Goal: Information Seeking & Learning: Learn about a topic

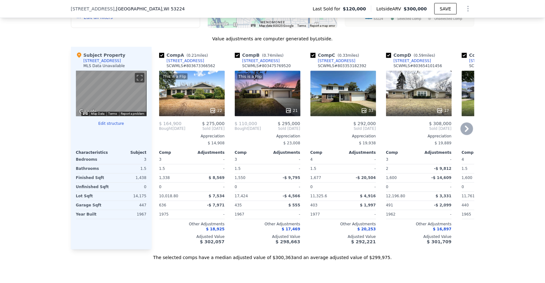
scroll to position [565, 0]
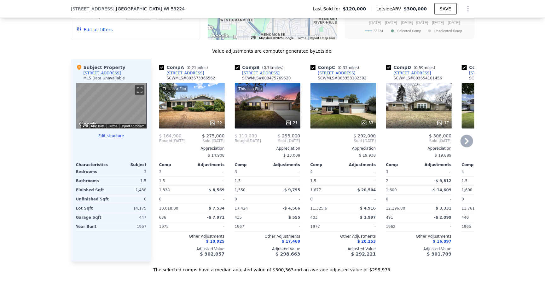
click at [310, 70] on input "checkbox" at bounding box center [312, 67] width 5 height 5
checkbox input "false"
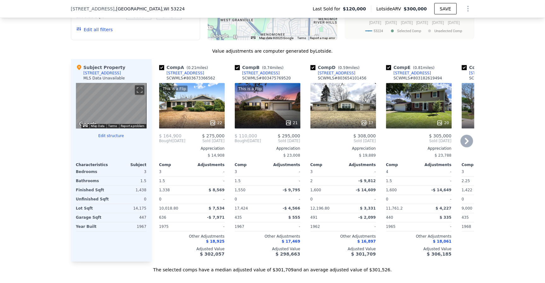
click at [236, 70] on input "checkbox" at bounding box center [237, 67] width 5 height 5
checkbox input "false"
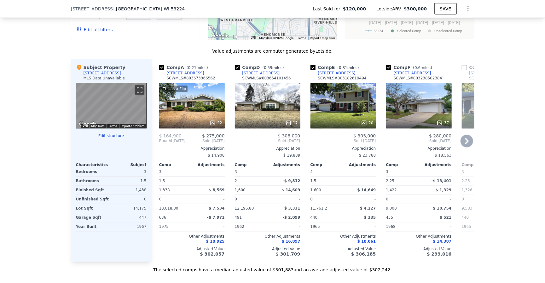
click at [310, 70] on input "checkbox" at bounding box center [312, 67] width 5 height 5
checkbox input "false"
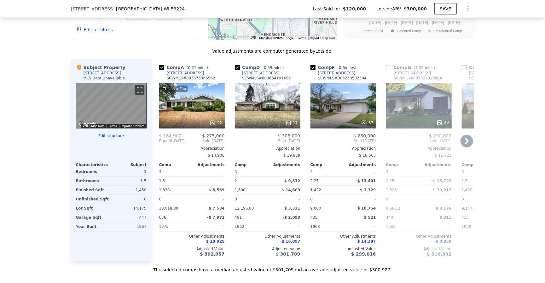
click at [310, 70] on input "checkbox" at bounding box center [312, 67] width 5 height 5
checkbox input "false"
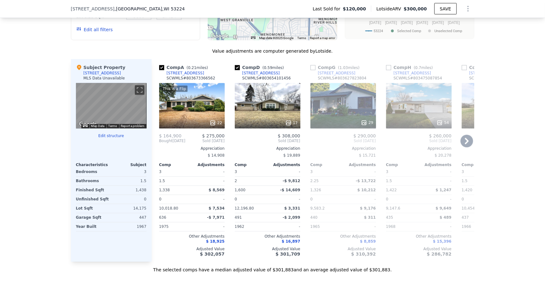
click at [310, 70] on input "checkbox" at bounding box center [312, 67] width 5 height 5
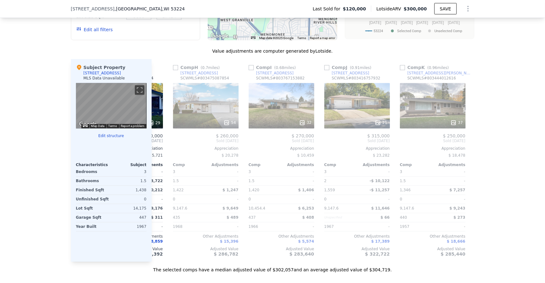
scroll to position [0, 297]
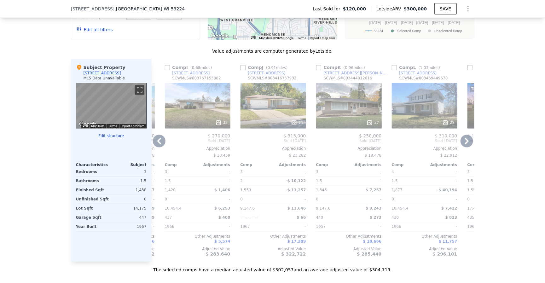
click at [283, 126] on div "21" at bounding box center [273, 123] width 60 height 6
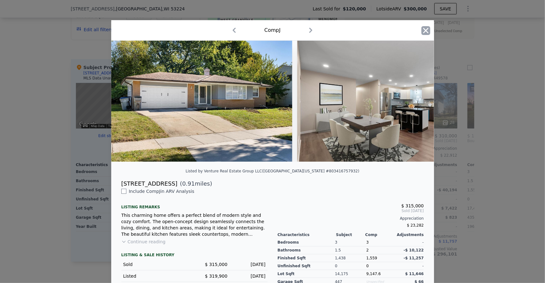
click at [423, 29] on icon "button" at bounding box center [425, 30] width 5 height 5
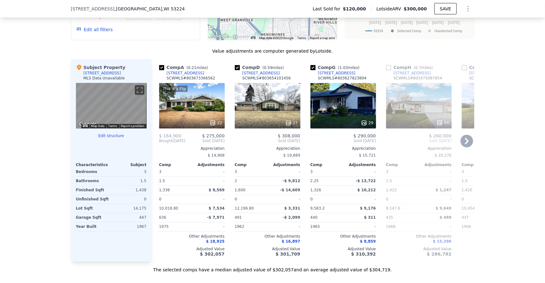
click at [263, 110] on div "17" at bounding box center [268, 105] width 66 height 45
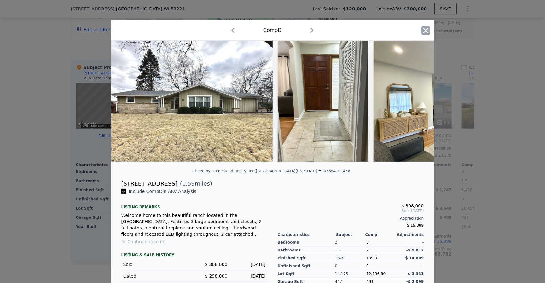
click at [424, 31] on icon "button" at bounding box center [425, 30] width 9 height 9
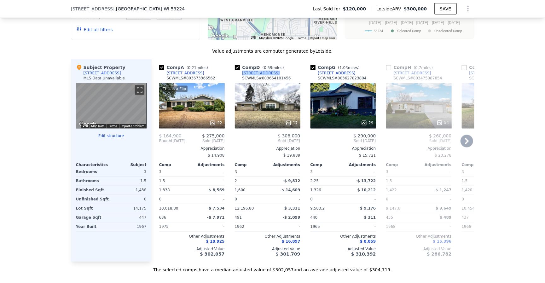
click at [334, 76] on div "10079 W Tower Ave" at bounding box center [337, 73] width 38 height 5
checkbox input "false"
checkbox input "true"
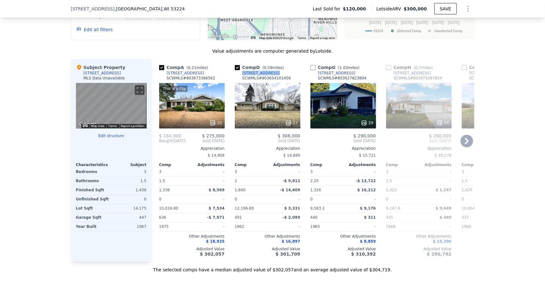
checkbox input "true"
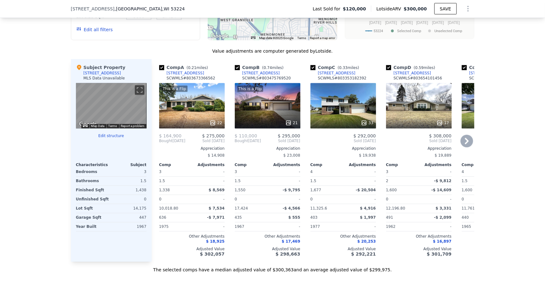
click at [185, 76] on div "7420 N 87th St" at bounding box center [186, 73] width 38 height 5
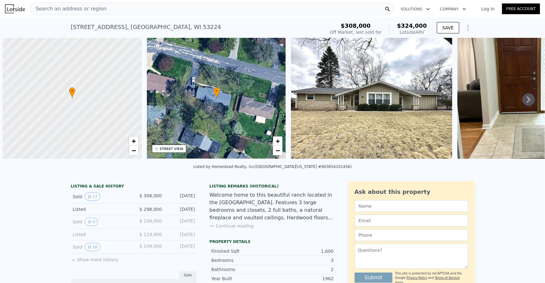
scroll to position [0, 3]
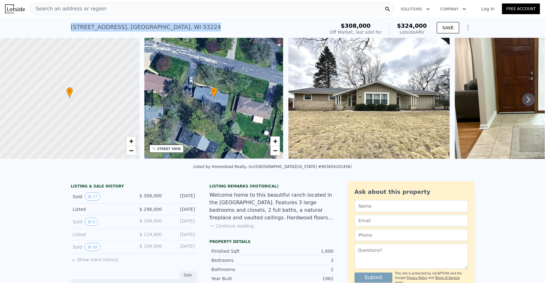
drag, startPoint x: 68, startPoint y: 27, endPoint x: 172, endPoint y: 28, distance: 104.3
click at [172, 28] on div "9501 W Circle Ct , Milwaukee , WI 53224" at bounding box center [146, 27] width 150 height 9
click at [202, 28] on div "9501 W Circle Ct , Milwaukee , WI 53224 Sold Mar 2025 for $308k (~ARV $324k )" at bounding box center [197, 29] width 252 height 18
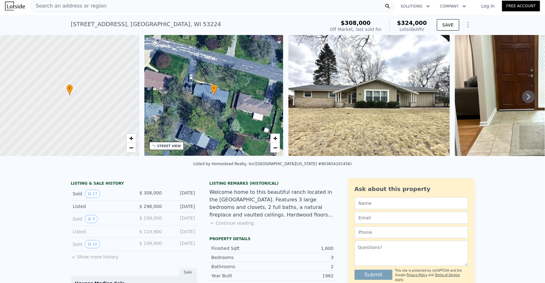
scroll to position [0, 0]
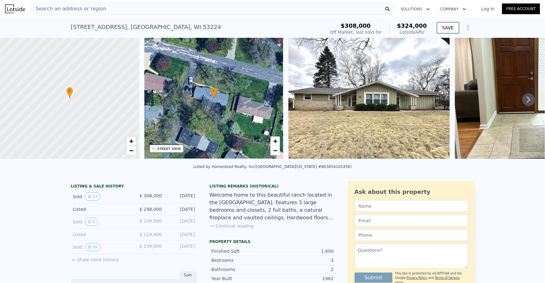
click at [293, 26] on div "9501 W Circle Ct , Milwaukee , WI 53224 Sold Mar 2025 for $308k (~ARV $324k )" at bounding box center [197, 29] width 252 height 18
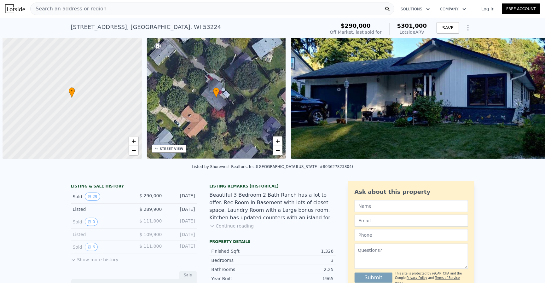
scroll to position [0, 3]
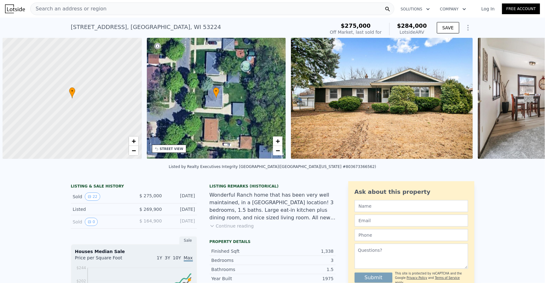
scroll to position [0, 3]
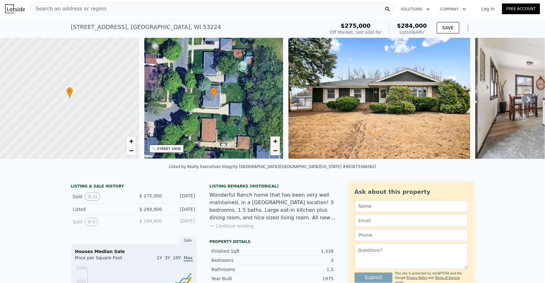
click at [273, 152] on span "−" at bounding box center [275, 151] width 4 height 8
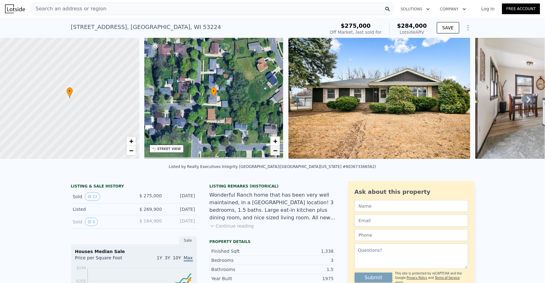
click at [273, 152] on span "−" at bounding box center [275, 151] width 4 height 8
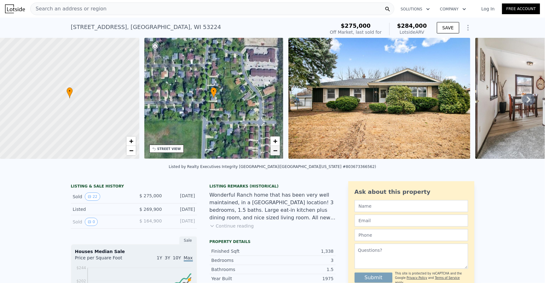
click at [273, 152] on span "−" at bounding box center [275, 151] width 4 height 8
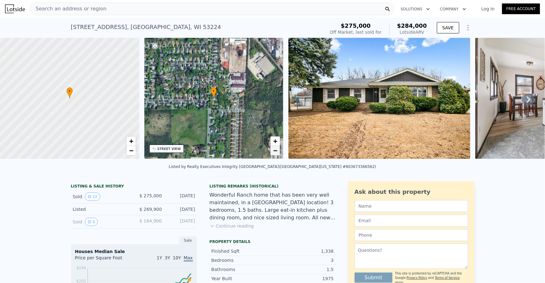
click at [273, 152] on span "−" at bounding box center [275, 151] width 4 height 8
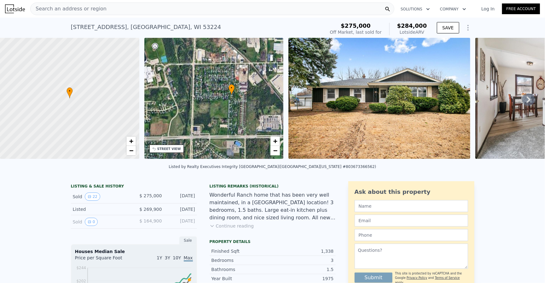
drag, startPoint x: 187, startPoint y: 122, endPoint x: 214, endPoint y: 119, distance: 27.0
click at [214, 119] on div "• + −" at bounding box center [213, 98] width 139 height 121
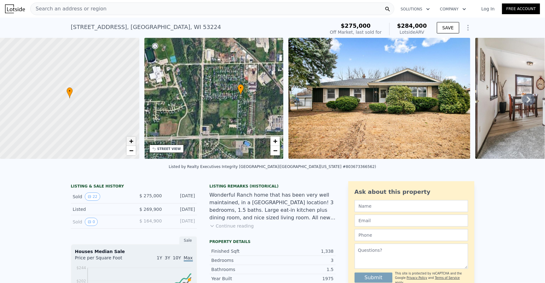
click at [133, 140] on span "+" at bounding box center [131, 141] width 4 height 8
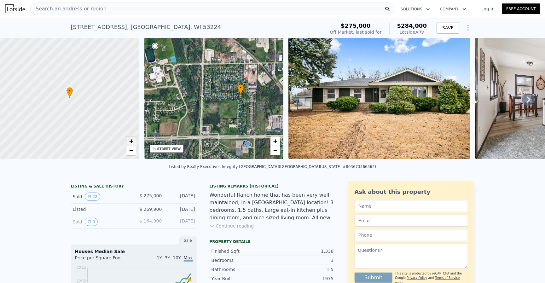
click at [133, 140] on span "+" at bounding box center [131, 141] width 4 height 8
drag, startPoint x: 38, startPoint y: 103, endPoint x: 120, endPoint y: 109, distance: 83.1
click at [120, 109] on div at bounding box center [69, 98] width 167 height 145
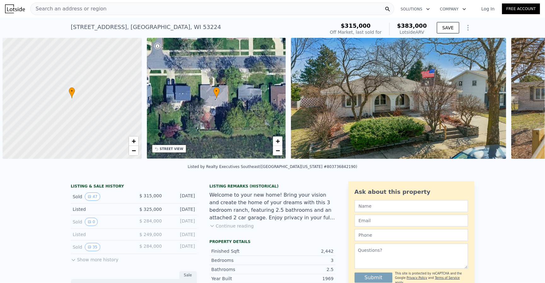
scroll to position [0, 3]
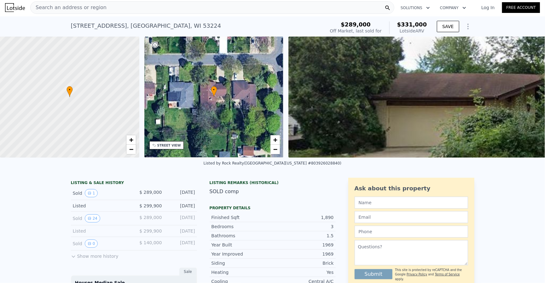
scroll to position [3, 0]
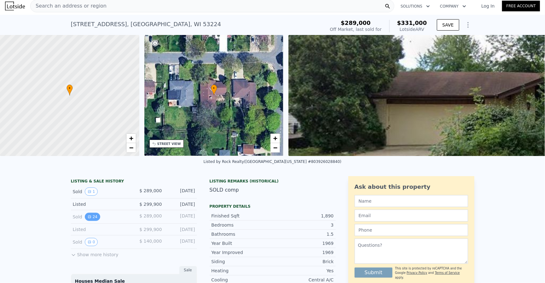
click at [91, 221] on button "24" at bounding box center [92, 217] width 15 height 8
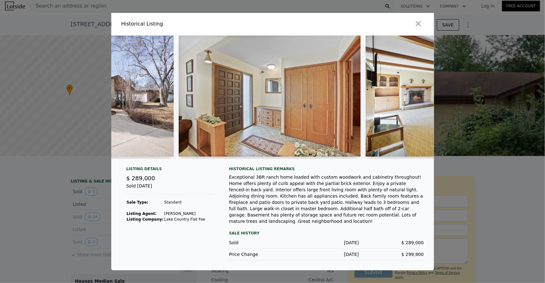
scroll to position [0, 0]
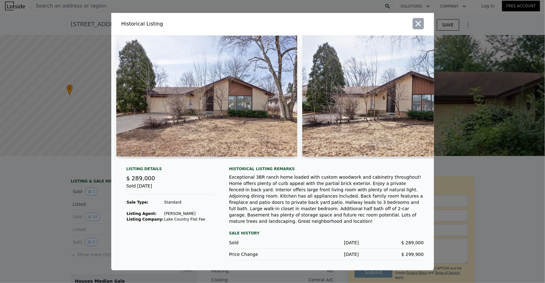
click at [420, 21] on icon "button" at bounding box center [417, 23] width 5 height 5
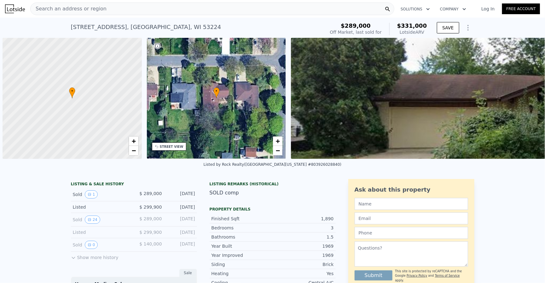
scroll to position [0, 3]
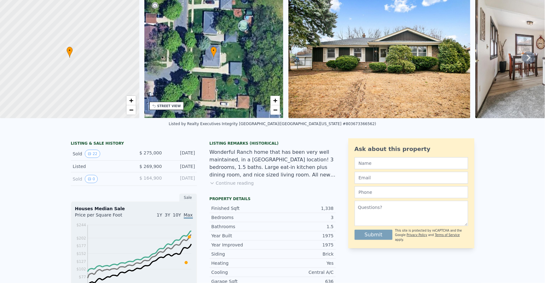
scroll to position [17, 0]
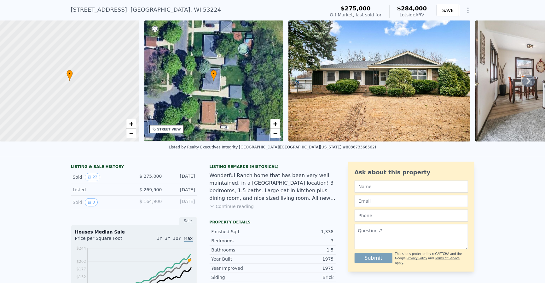
click at [210, 209] on icon at bounding box center [212, 206] width 5 height 5
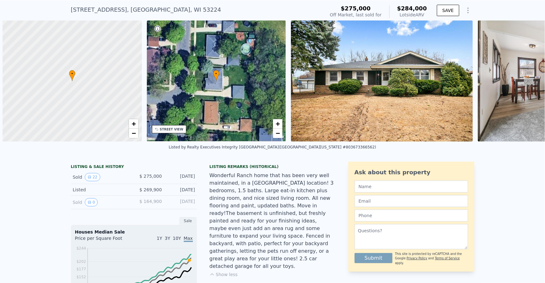
scroll to position [0, 3]
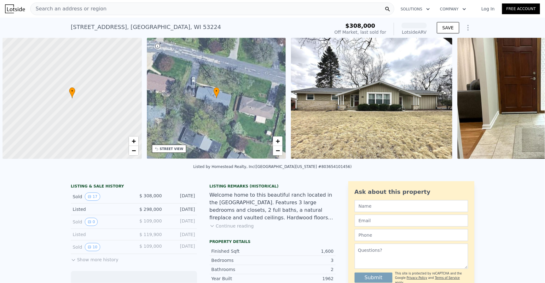
scroll to position [0, 3]
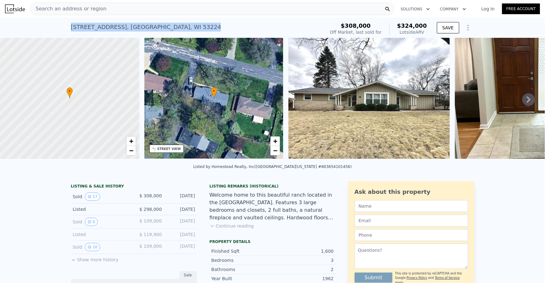
drag, startPoint x: 69, startPoint y: 26, endPoint x: 172, endPoint y: 25, distance: 102.8
click at [172, 25] on div "[STREET_ADDRESS]" at bounding box center [146, 27] width 150 height 9
copy div "[STREET_ADDRESS]"
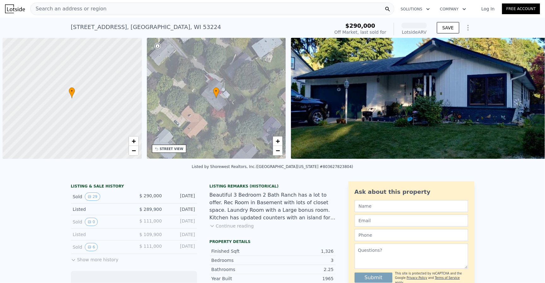
scroll to position [0, 3]
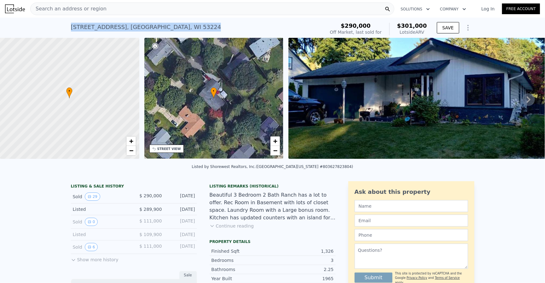
drag, startPoint x: 68, startPoint y: 28, endPoint x: 179, endPoint y: 29, distance: 110.6
click at [179, 29] on div "10079 W Tower Ave , Milwaukee , WI 53224" at bounding box center [146, 27] width 150 height 9
copy div "10079 W Tower Ave , Milwaukee , WI 53224"
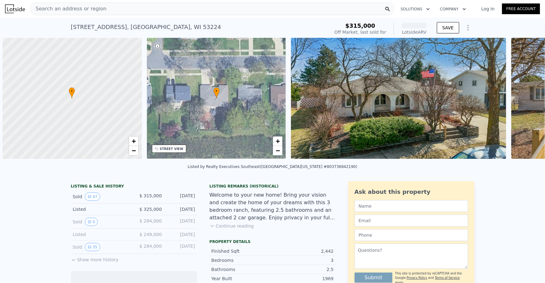
scroll to position [0, 3]
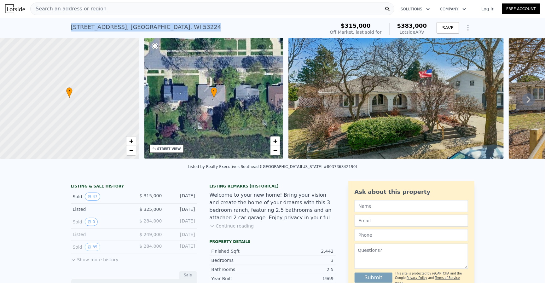
drag, startPoint x: 68, startPoint y: 26, endPoint x: 184, endPoint y: 29, distance: 115.7
click at [184, 29] on div "8939 W Dogwood St , Milwaukee , WI 53224 Sold May 2025 for $315k (~ARV $383k )" at bounding box center [197, 29] width 252 height 18
copy div "8939 W Dogwood St , Milwaukee , WI 53224"
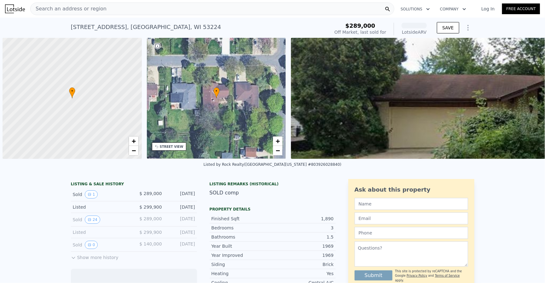
scroll to position [0, 3]
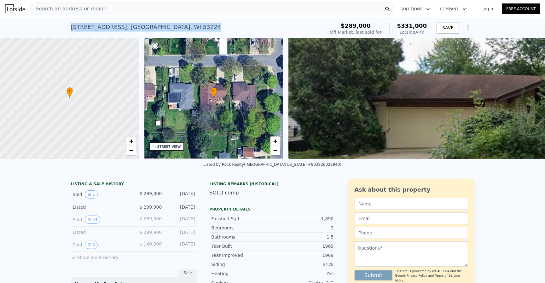
drag, startPoint x: 68, startPoint y: 25, endPoint x: 184, endPoint y: 27, distance: 116.3
click at [184, 27] on div "8717 W Magnolia St , Milwaukee , WI 53224 Sold May 2025 for $289k (~ARV $331k )" at bounding box center [197, 29] width 252 height 18
drag, startPoint x: 183, startPoint y: 27, endPoint x: 146, endPoint y: 25, distance: 37.3
click at [183, 27] on div "8717 W Magnolia St , Milwaukee , WI 53224 Sold May 2025 for $289k (~ARV $331k )" at bounding box center [197, 29] width 252 height 18
drag, startPoint x: 68, startPoint y: 26, endPoint x: 181, endPoint y: 28, distance: 112.9
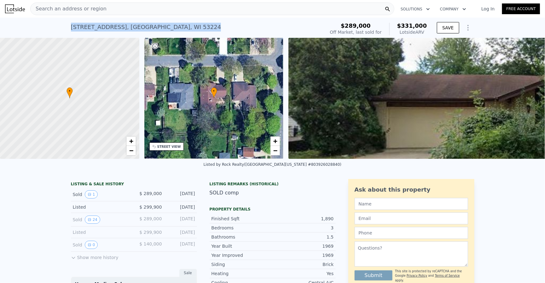
click at [181, 28] on div "8717 W Magnolia St , Milwaukee , WI 53224 Sold May 2025 for $289k (~ARV $331k )" at bounding box center [197, 29] width 252 height 18
copy div "8717 W Magnolia St , Milwaukee , WI 53224"
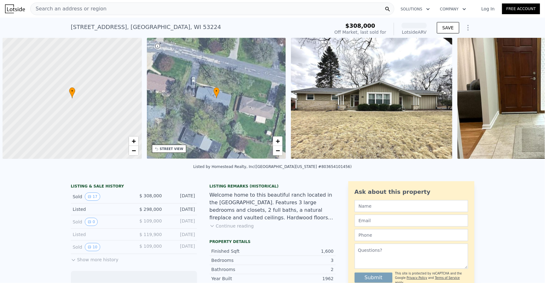
scroll to position [0, 3]
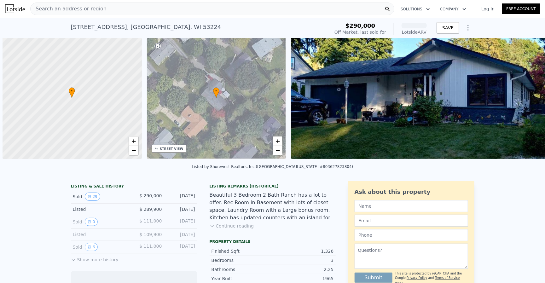
scroll to position [0, 3]
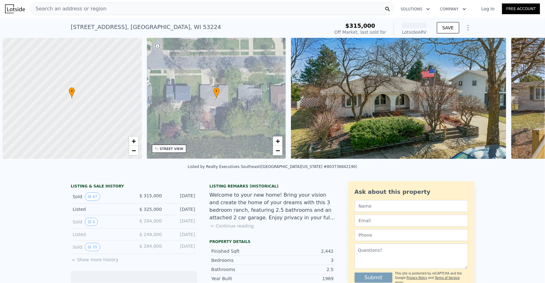
scroll to position [0, 3]
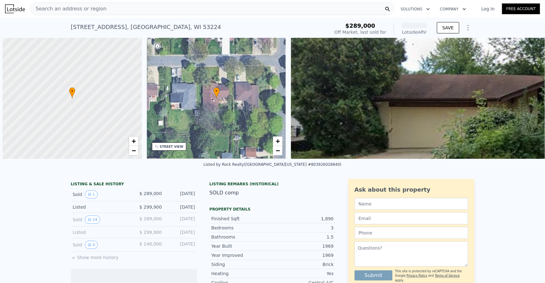
scroll to position [0, 3]
